Goal: Information Seeking & Learning: Learn about a topic

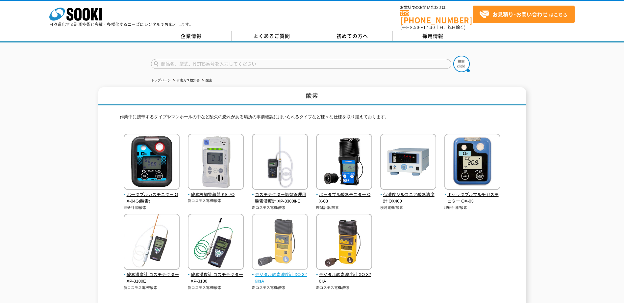
click at [276, 232] on img at bounding box center [280, 243] width 56 height 58
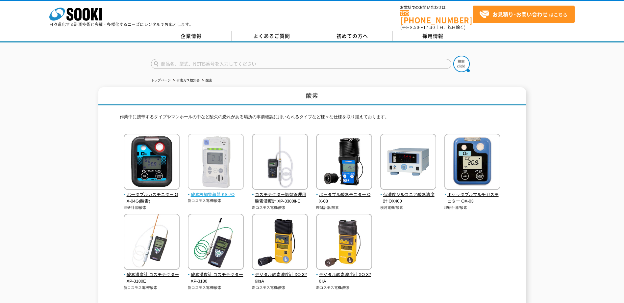
click at [215, 162] on img at bounding box center [216, 163] width 56 height 58
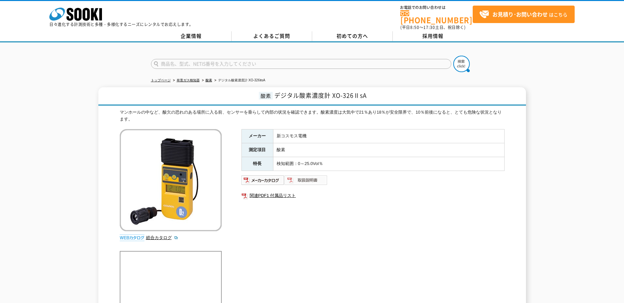
click at [305, 175] on img at bounding box center [306, 180] width 43 height 11
click at [262, 176] on img at bounding box center [262, 180] width 43 height 11
drag, startPoint x: 220, startPoint y: 94, endPoint x: 227, endPoint y: 103, distance: 11.7
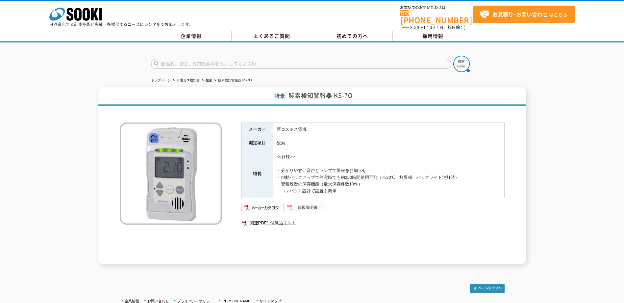
click at [311, 204] on img at bounding box center [306, 207] width 43 height 11
